Goal: Transaction & Acquisition: Subscribe to service/newsletter

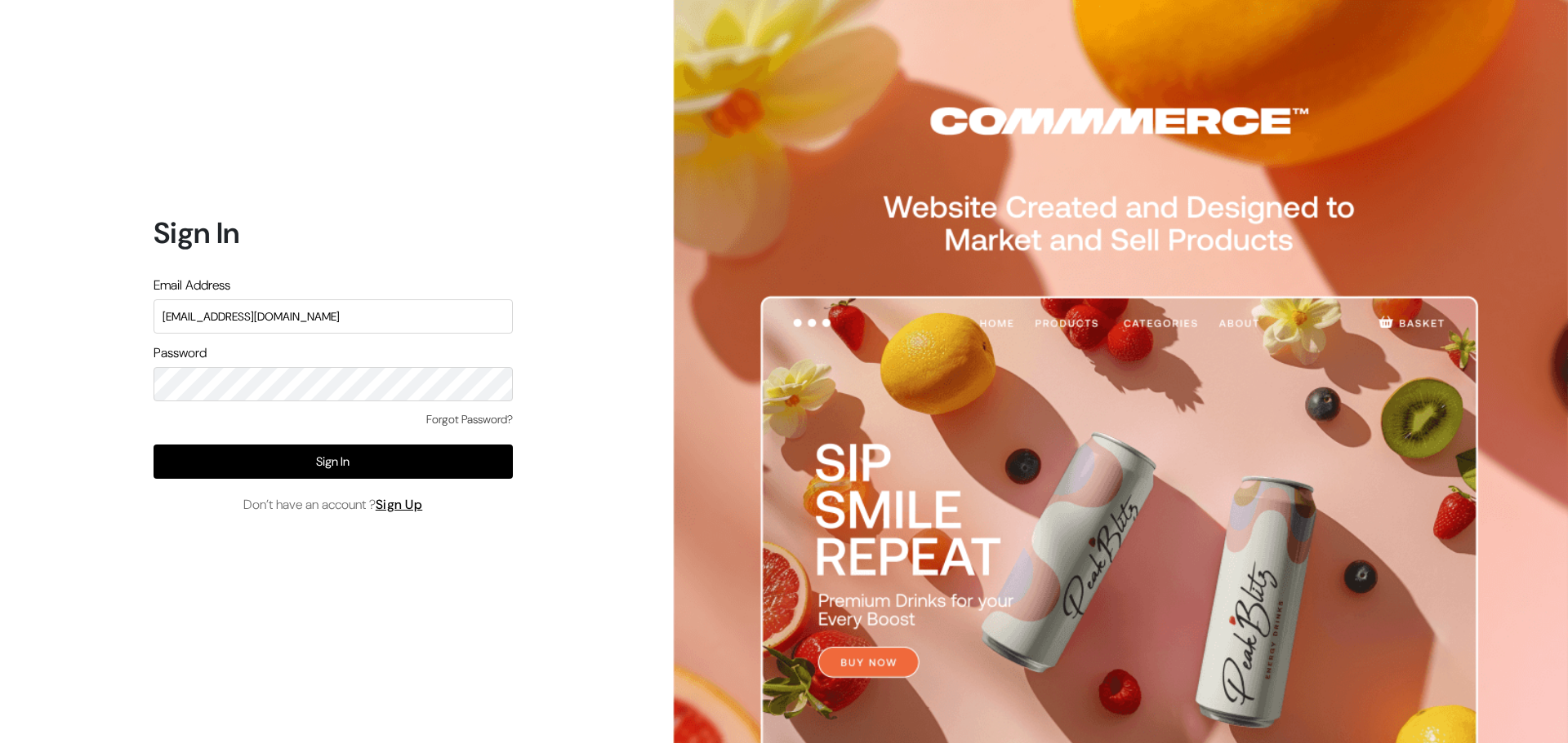
click at [285, 468] on button "Sign In" at bounding box center [333, 461] width 360 height 34
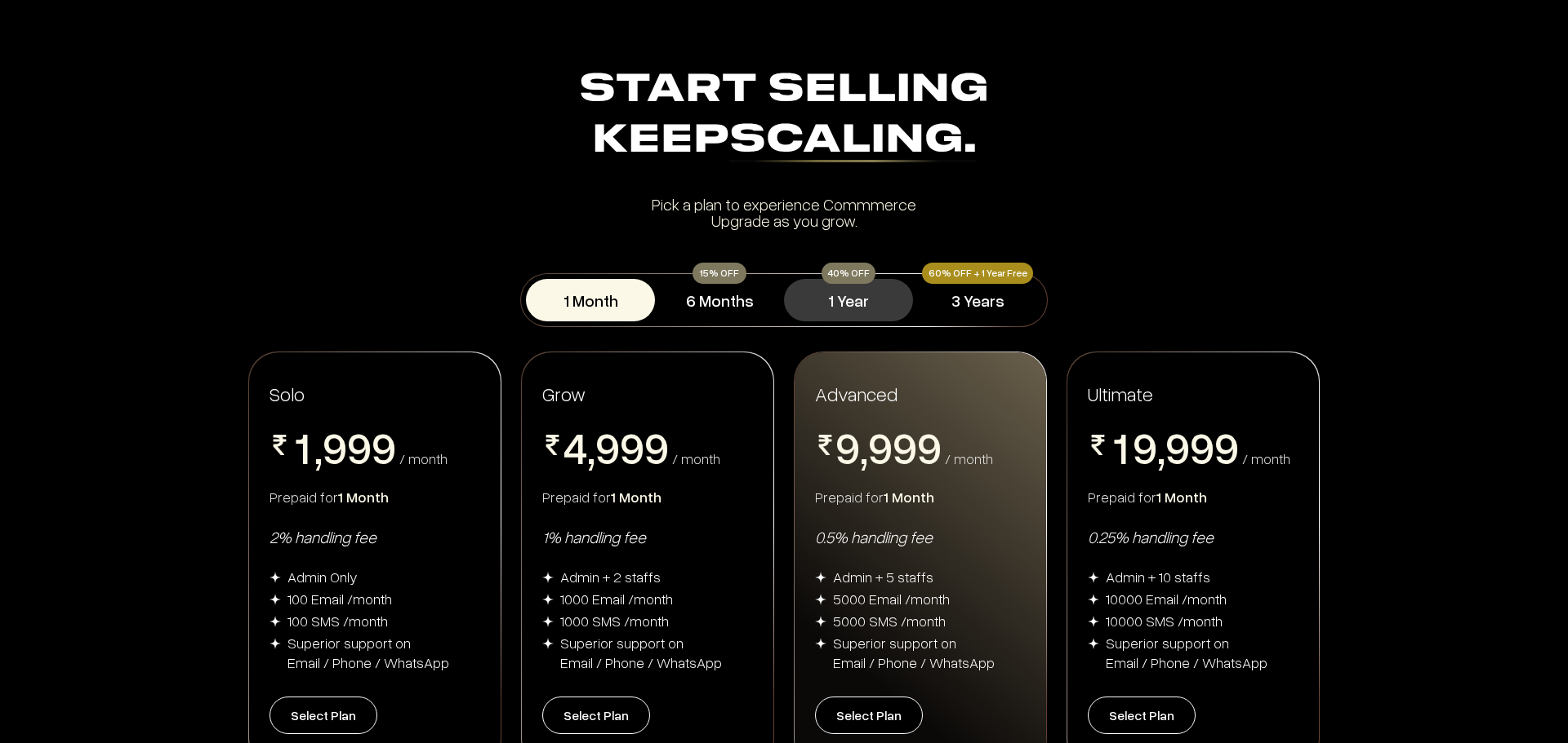
click at [832, 300] on button "1 Year" at bounding box center [848, 300] width 129 height 42
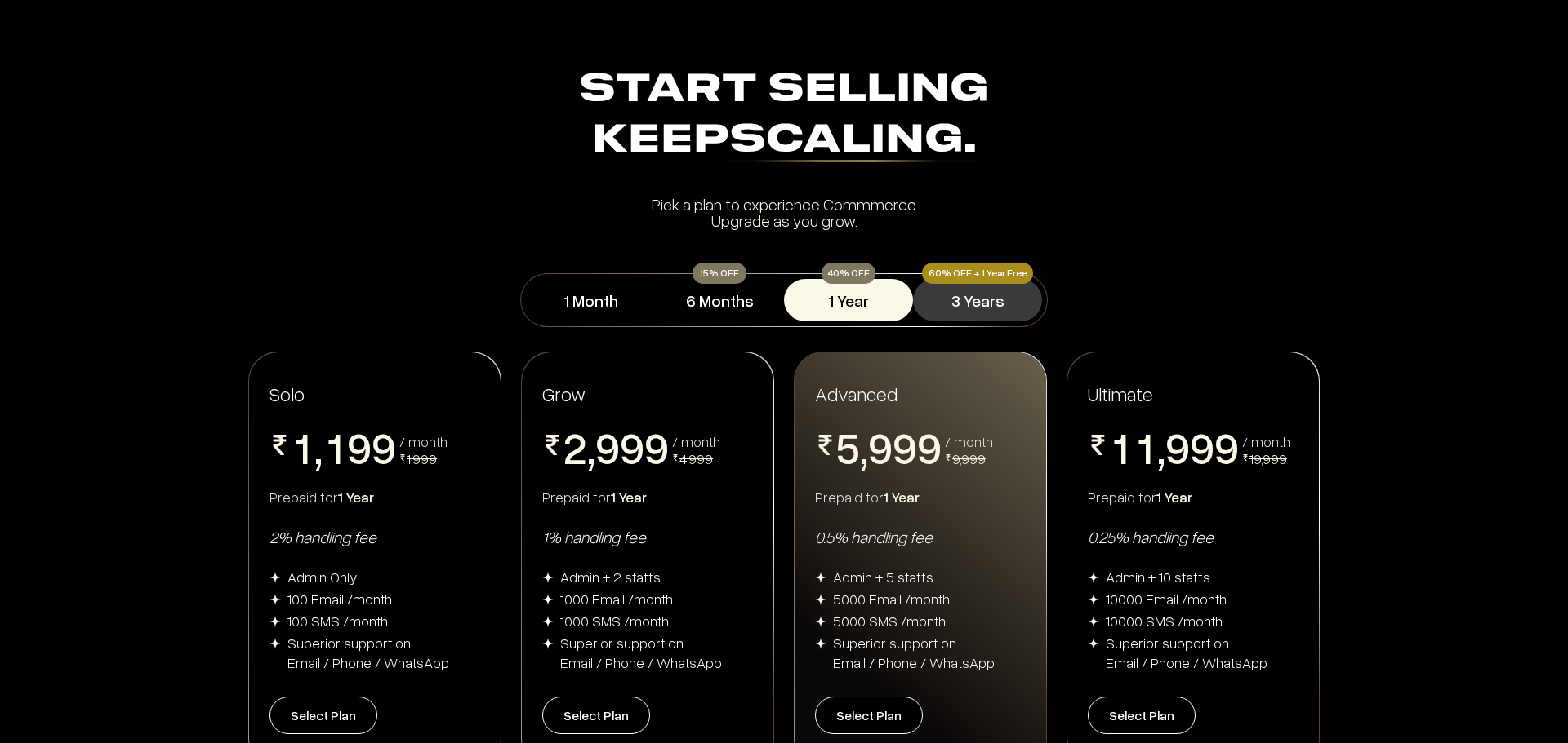
click at [978, 307] on button "3 Years" at bounding box center [977, 300] width 129 height 42
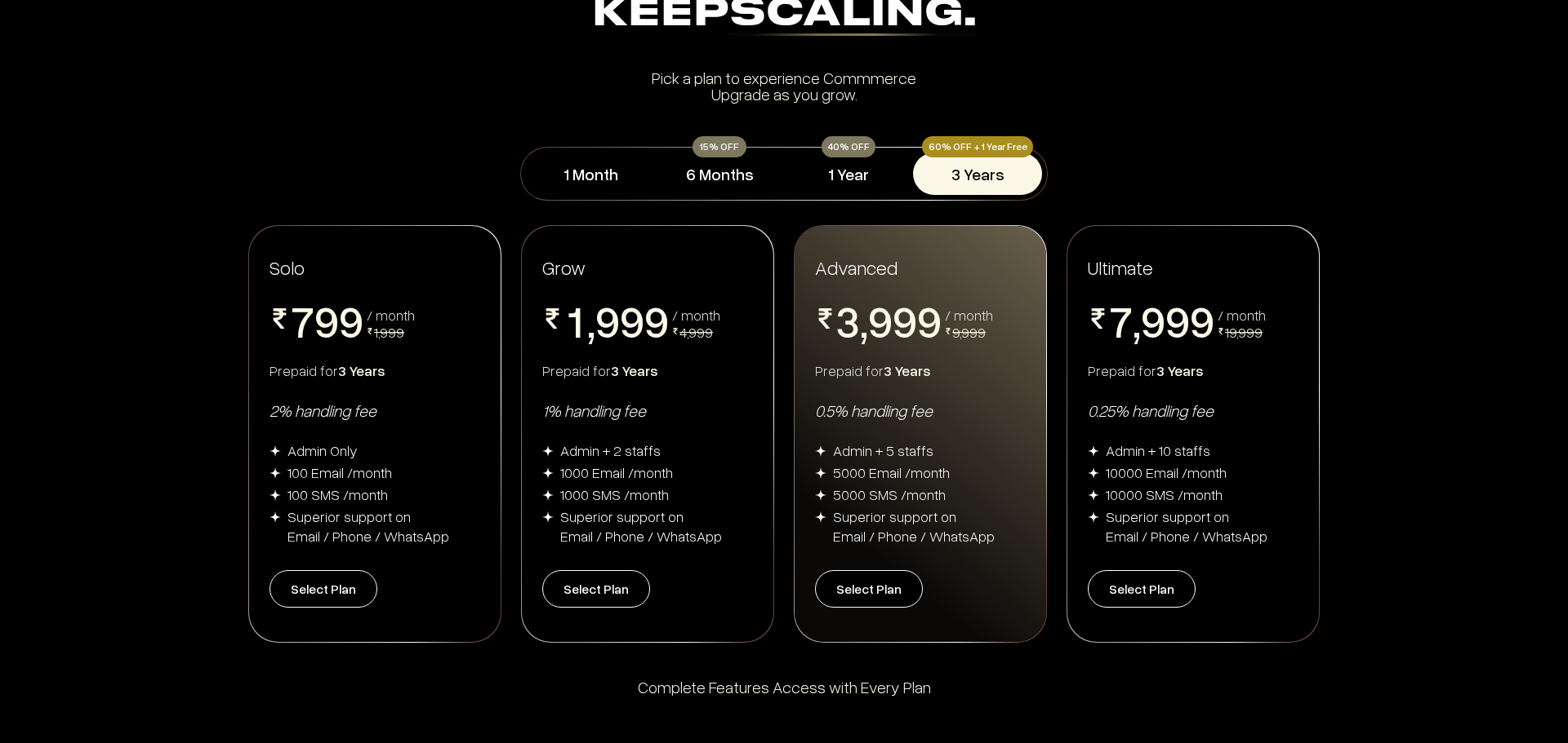
scroll to position [163, 0]
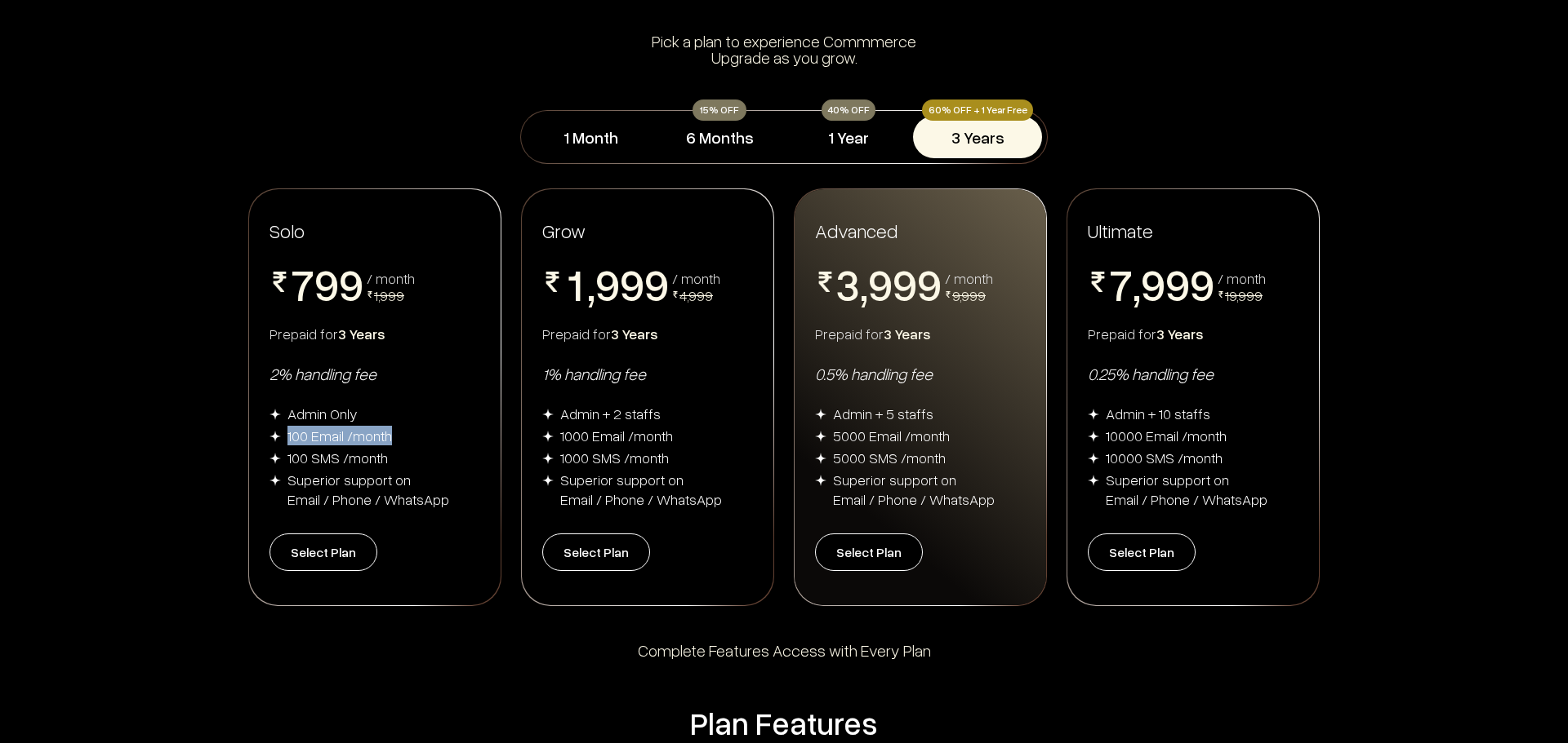
drag, startPoint x: 288, startPoint y: 439, endPoint x: 409, endPoint y: 437, distance: 121.0
click at [409, 437] on div "100 Email /month" at bounding box center [375, 435] width 211 height 20
drag, startPoint x: 294, startPoint y: 465, endPoint x: 403, endPoint y: 466, distance: 109.0
click at [403, 466] on div "100 SMS /month" at bounding box center [375, 458] width 211 height 20
click at [414, 371] on div "2% handling fee" at bounding box center [375, 374] width 211 height 21
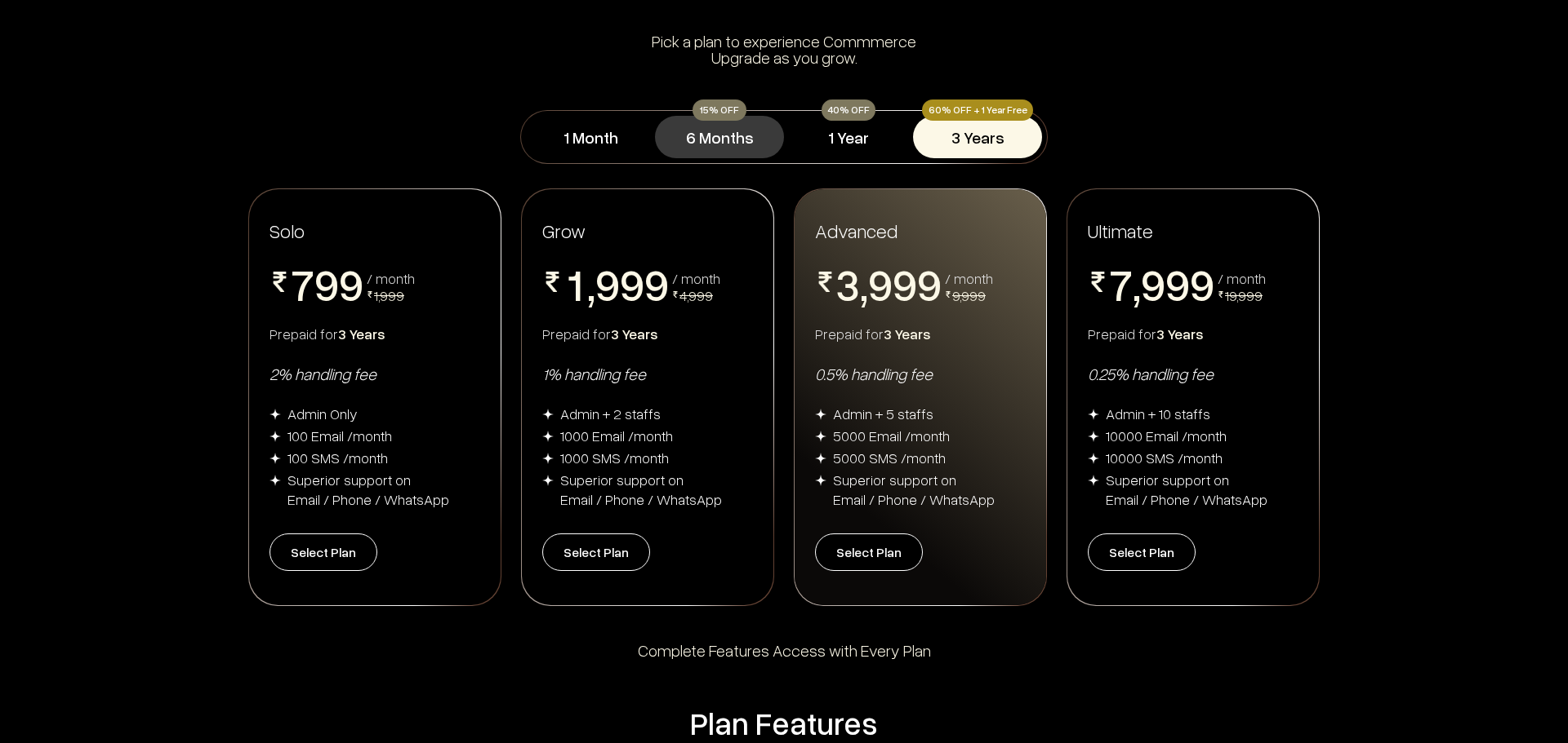
click at [728, 143] on button "6 Months" at bounding box center [719, 137] width 129 height 42
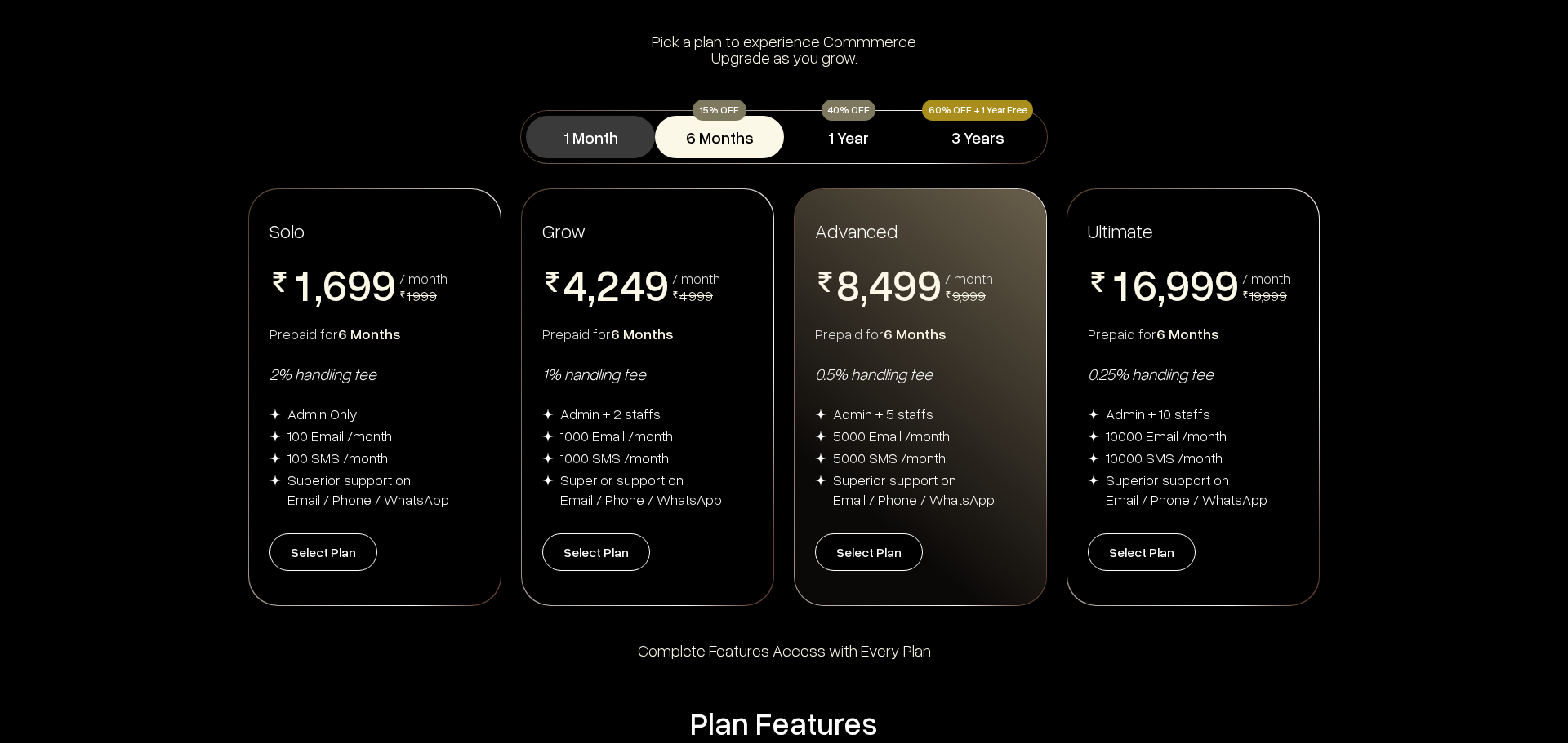
click at [580, 131] on button "1 Month" at bounding box center [590, 137] width 129 height 42
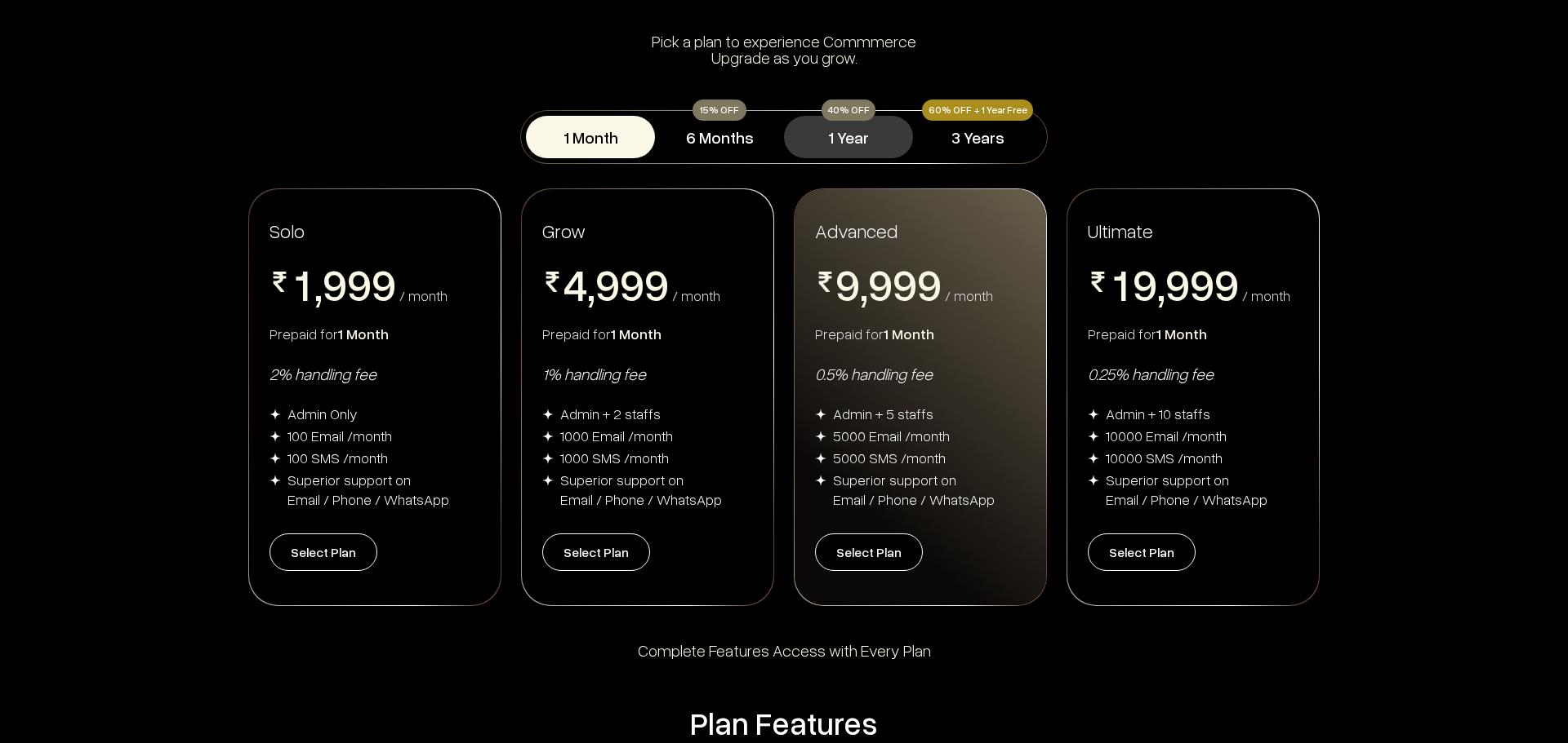
click at [839, 134] on button "1 Year" at bounding box center [848, 137] width 129 height 42
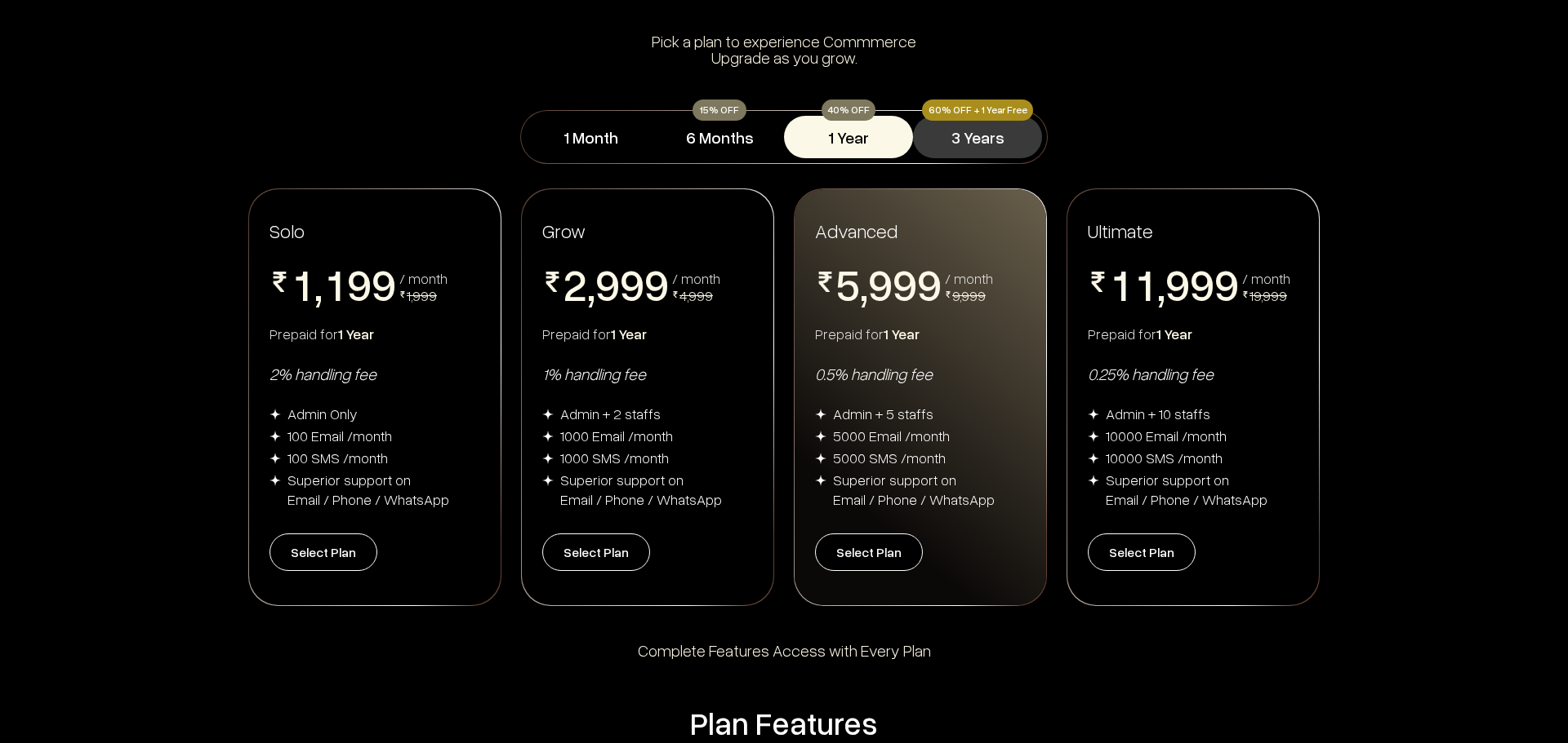
click at [972, 131] on button "3 Years" at bounding box center [977, 137] width 129 height 42
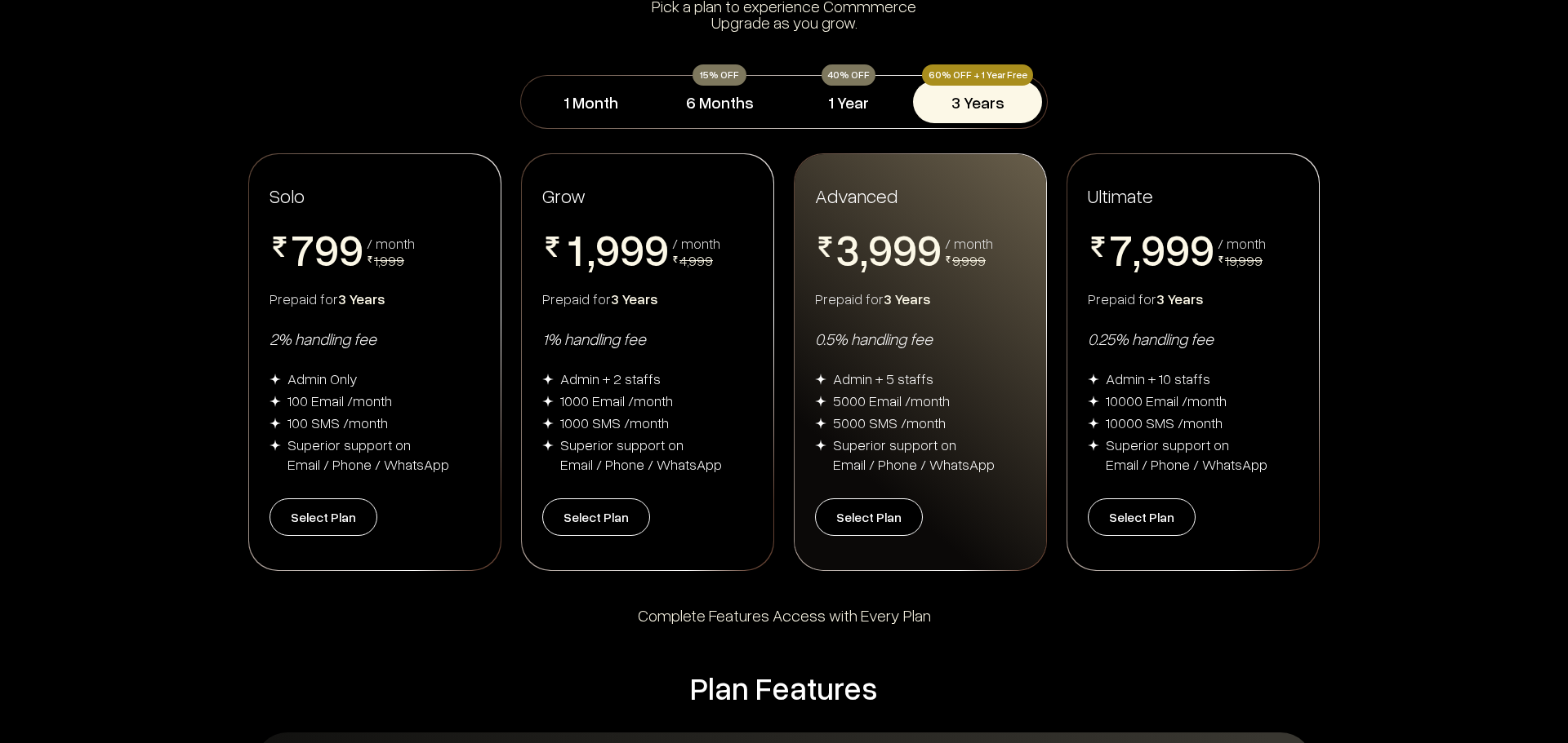
scroll to position [0, 0]
